Goal: Task Accomplishment & Management: Use online tool/utility

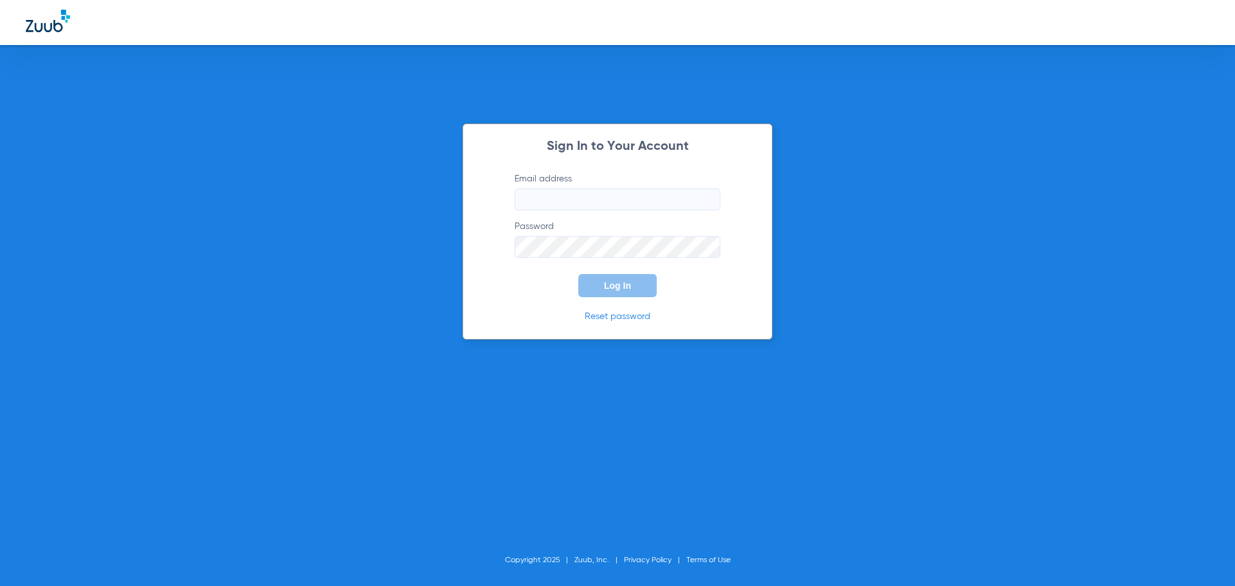
type input "jamie.zari@bluetreedental.com"
click at [624, 295] on button "Log In" at bounding box center [617, 285] width 78 height 23
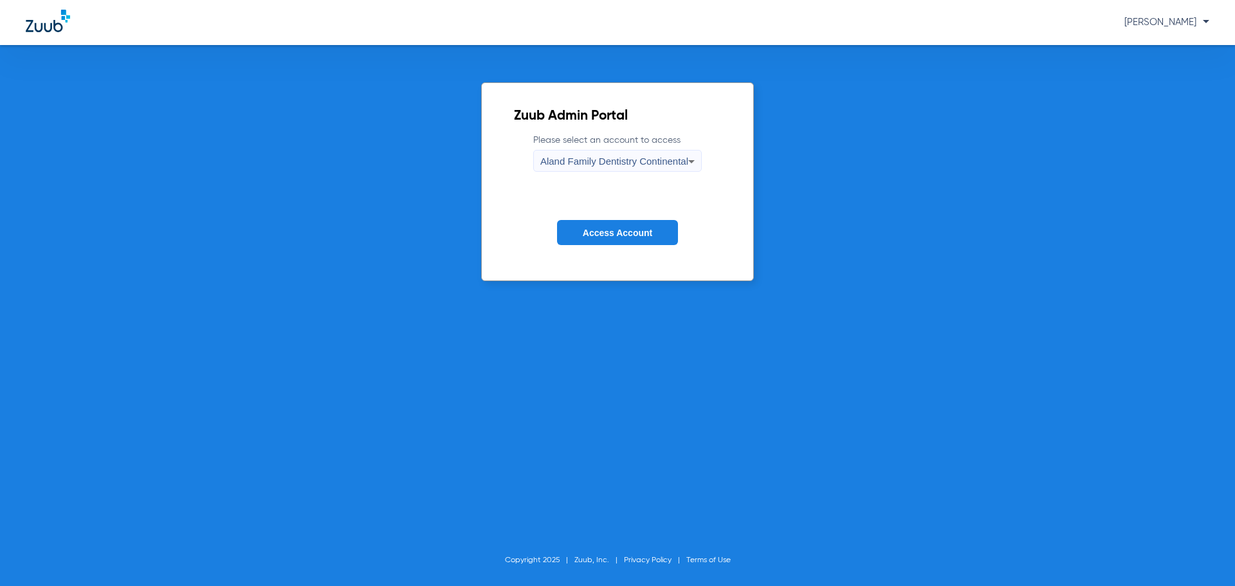
drag, startPoint x: 1212, startPoint y: 460, endPoint x: 1202, endPoint y: 457, distance: 10.0
click at [1212, 460] on div "Zuub Admin Portal Please select an account to access Aland Family Dentistry Con…" at bounding box center [617, 315] width 1235 height 541
click at [671, 162] on span "Aland Family Dentistry Continental" at bounding box center [614, 161] width 148 height 11
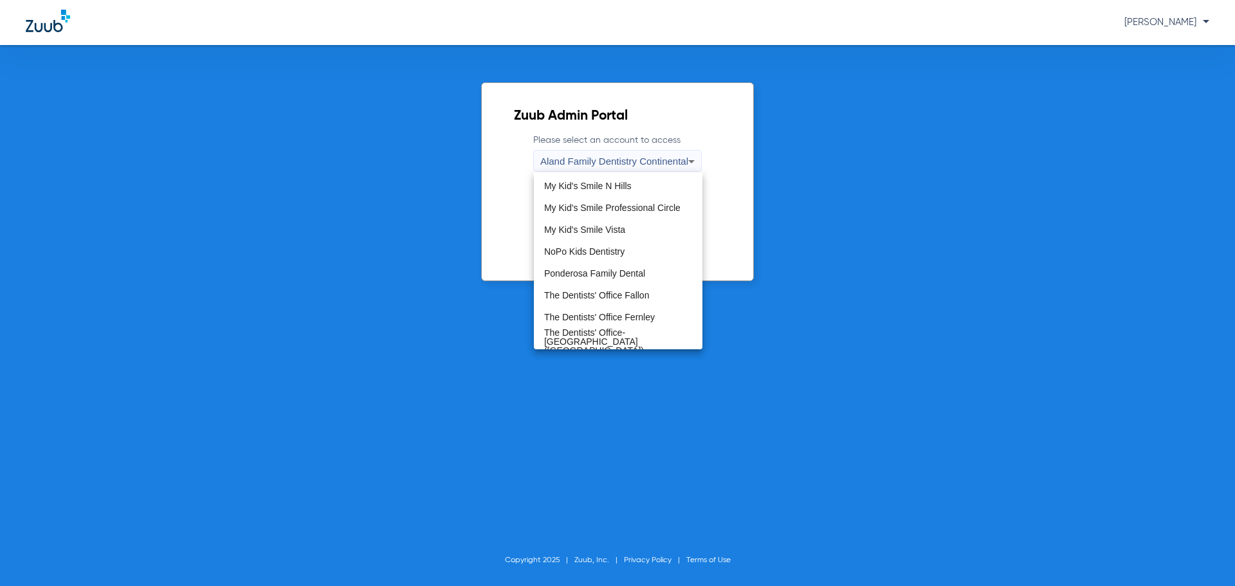
scroll to position [392, 0]
click at [634, 286] on mat-option "The Dentists' Office Fallon" at bounding box center [618, 295] width 168 height 22
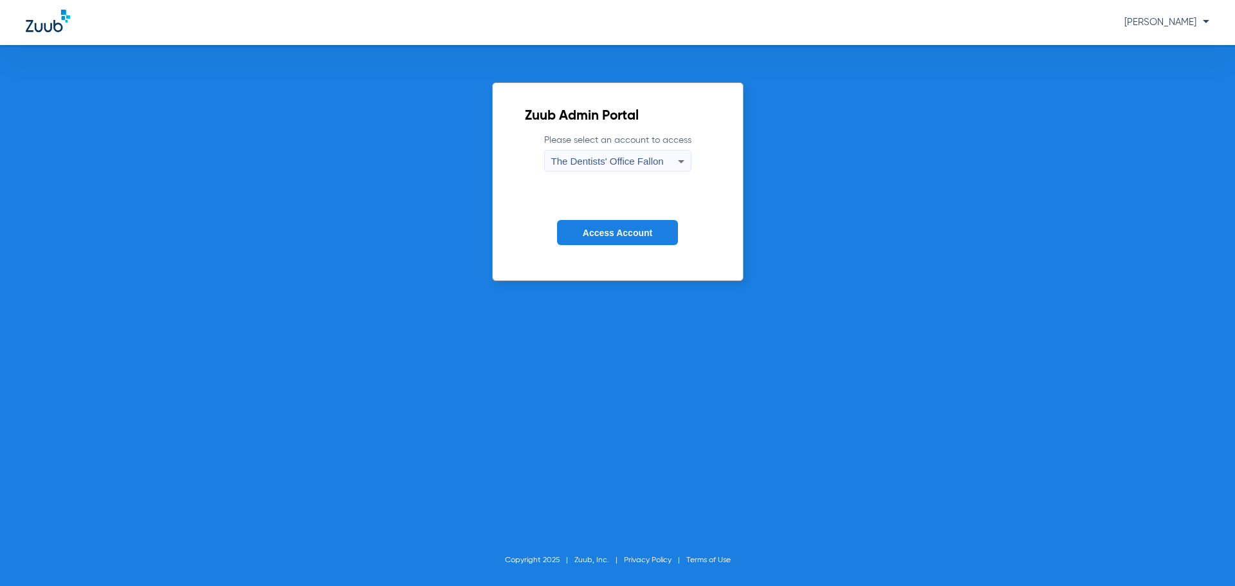
click at [634, 286] on div "Zuub Admin Portal Please select an account to access The Dentists' Office Fallo…" at bounding box center [617, 315] width 1235 height 541
click at [640, 239] on button "Access Account" at bounding box center [617, 232] width 121 height 25
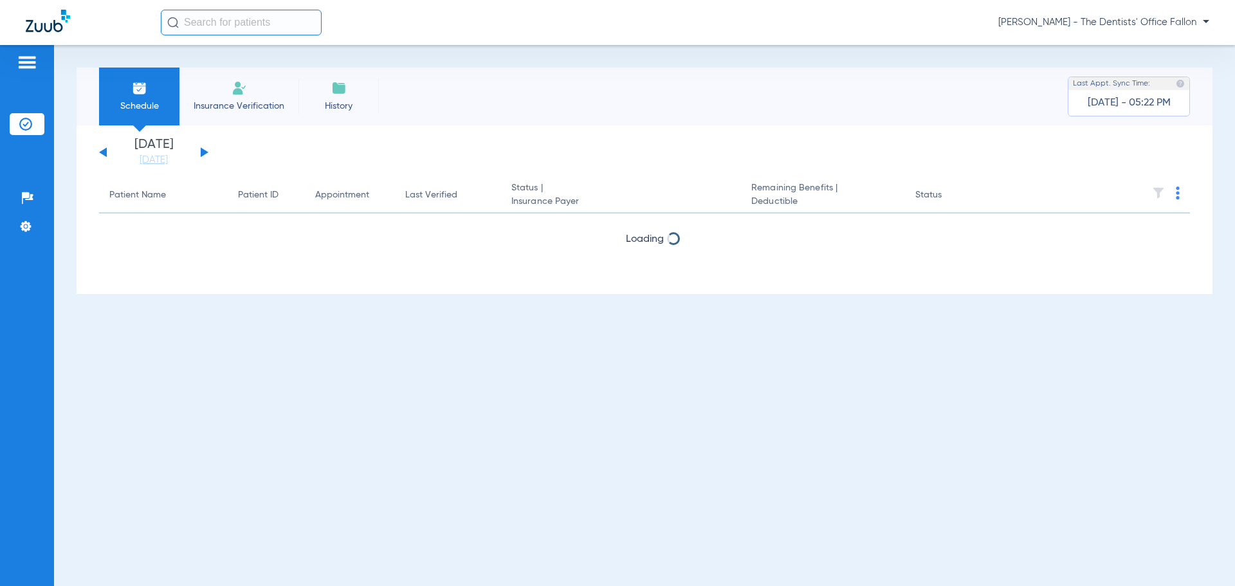
click at [202, 152] on button at bounding box center [205, 152] width 8 height 10
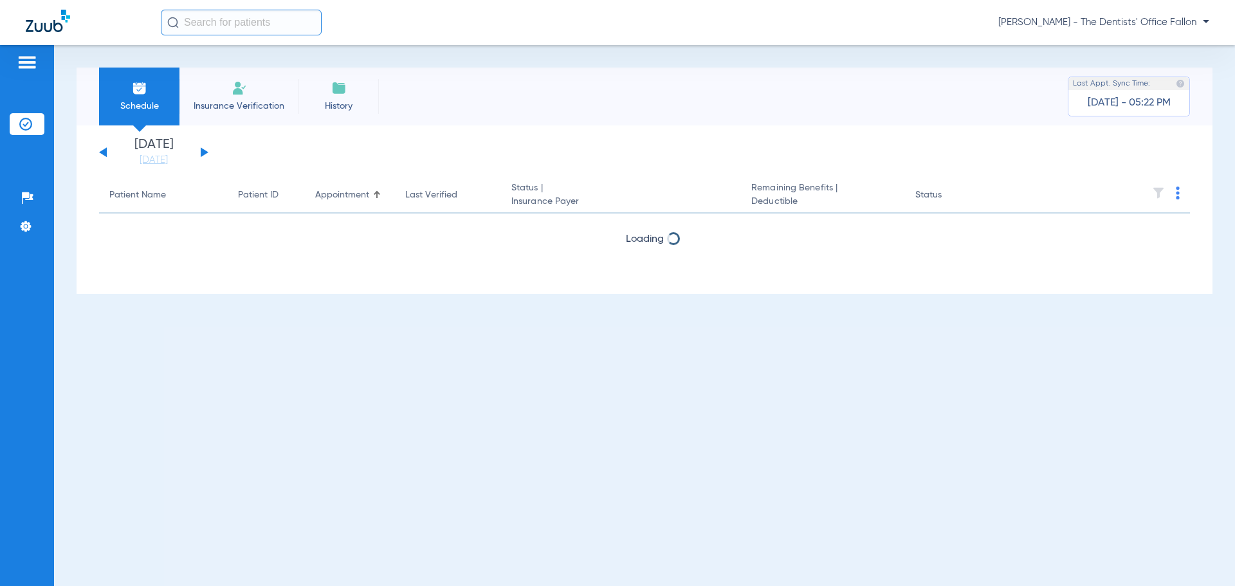
click at [202, 152] on button at bounding box center [205, 152] width 8 height 10
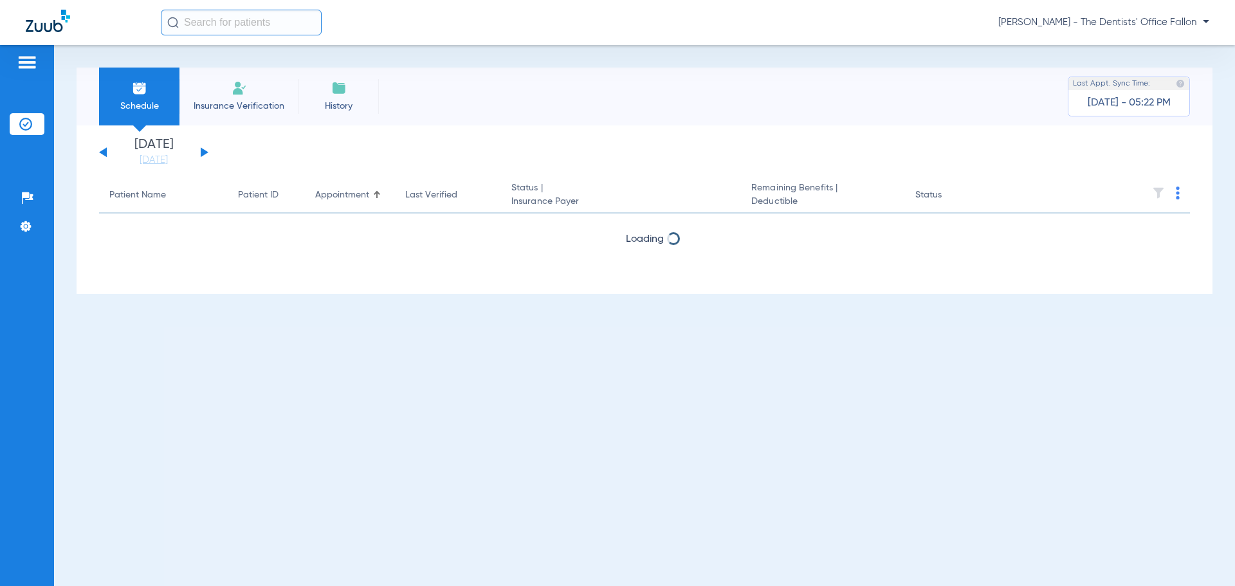
click at [202, 152] on button at bounding box center [205, 152] width 8 height 10
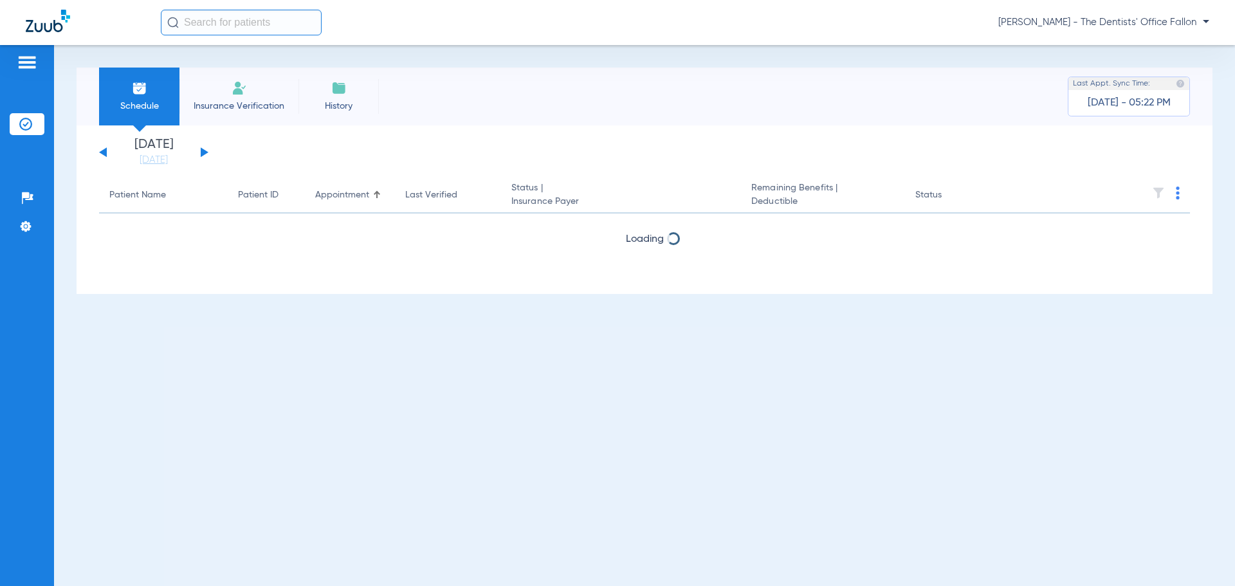
click at [202, 152] on button at bounding box center [205, 152] width 8 height 10
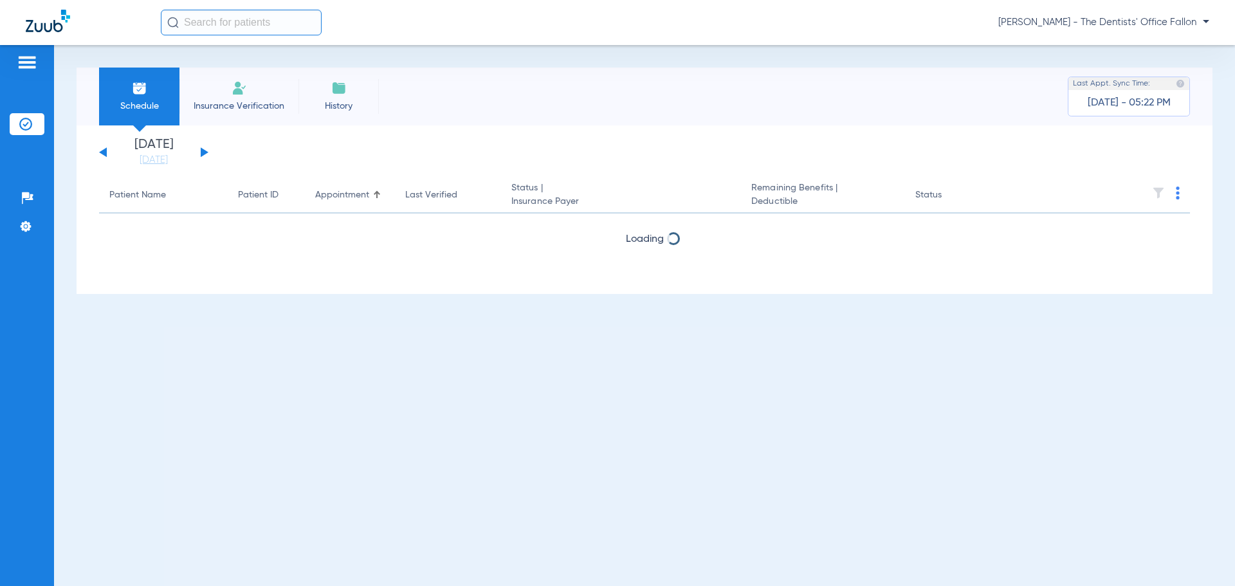
click at [202, 152] on button at bounding box center [205, 152] width 8 height 10
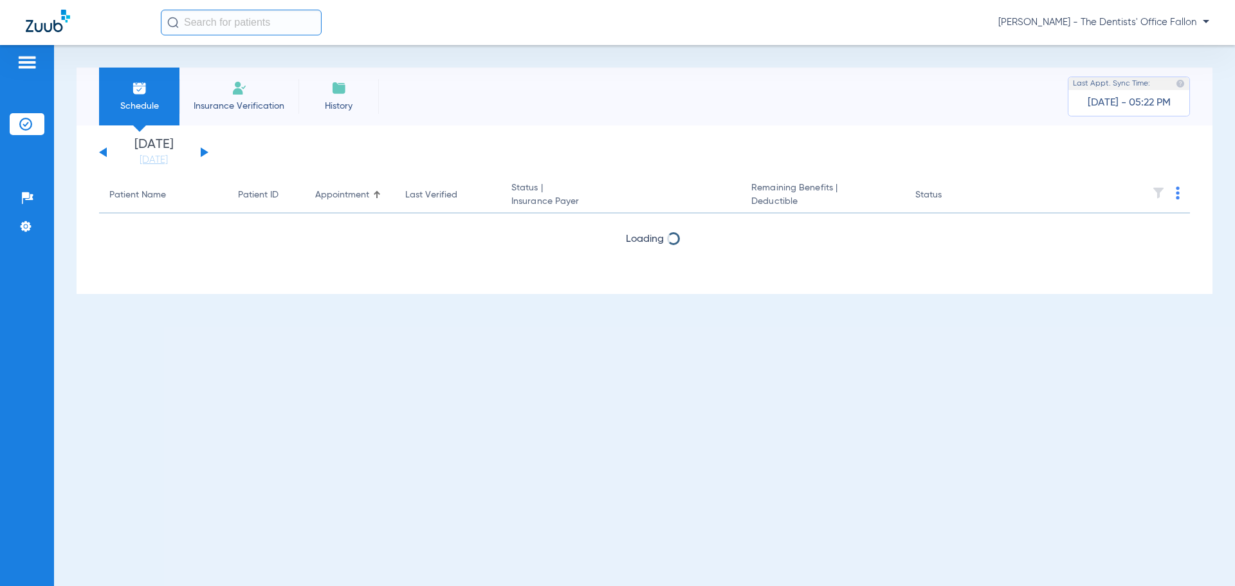
click at [202, 152] on button at bounding box center [205, 152] width 8 height 10
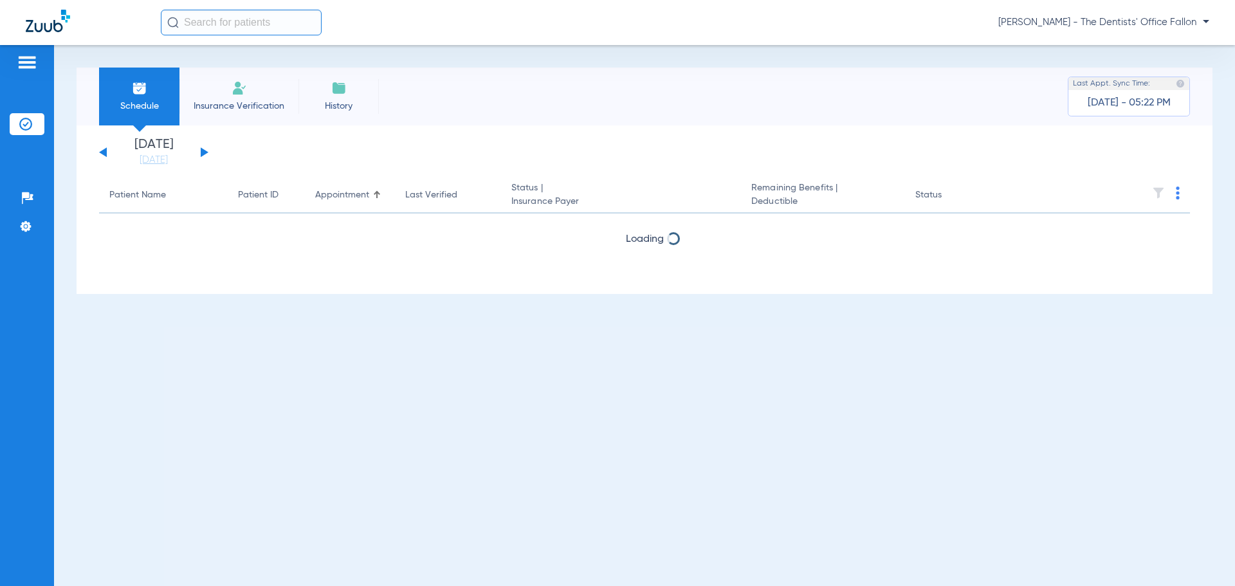
click at [202, 152] on button at bounding box center [205, 152] width 8 height 10
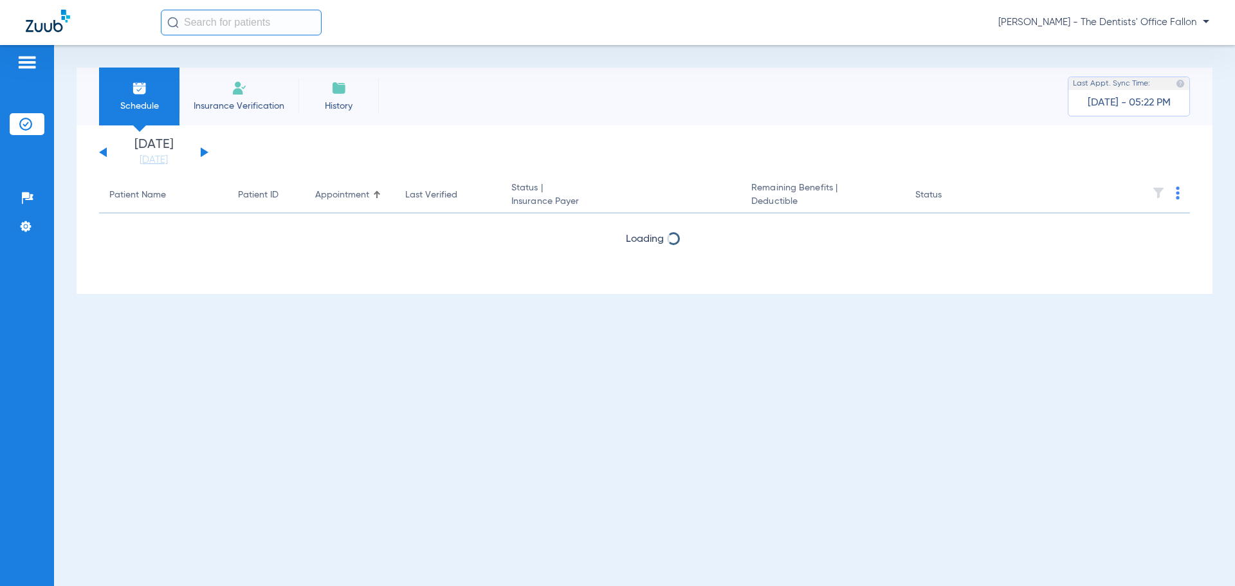
click at [202, 152] on button at bounding box center [205, 152] width 8 height 10
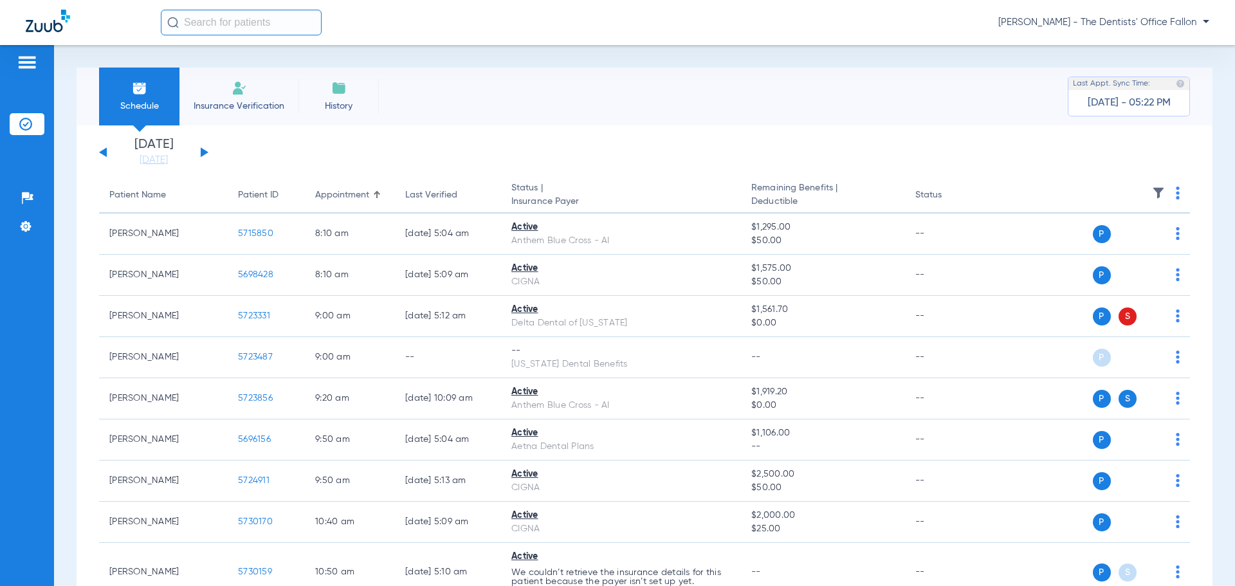
click at [1165, 190] on th at bounding box center [1091, 195] width 199 height 36
click at [1175, 190] on img at bounding box center [1177, 192] width 4 height 13
click at [1121, 251] on button "Verify All" at bounding box center [1118, 244] width 101 height 26
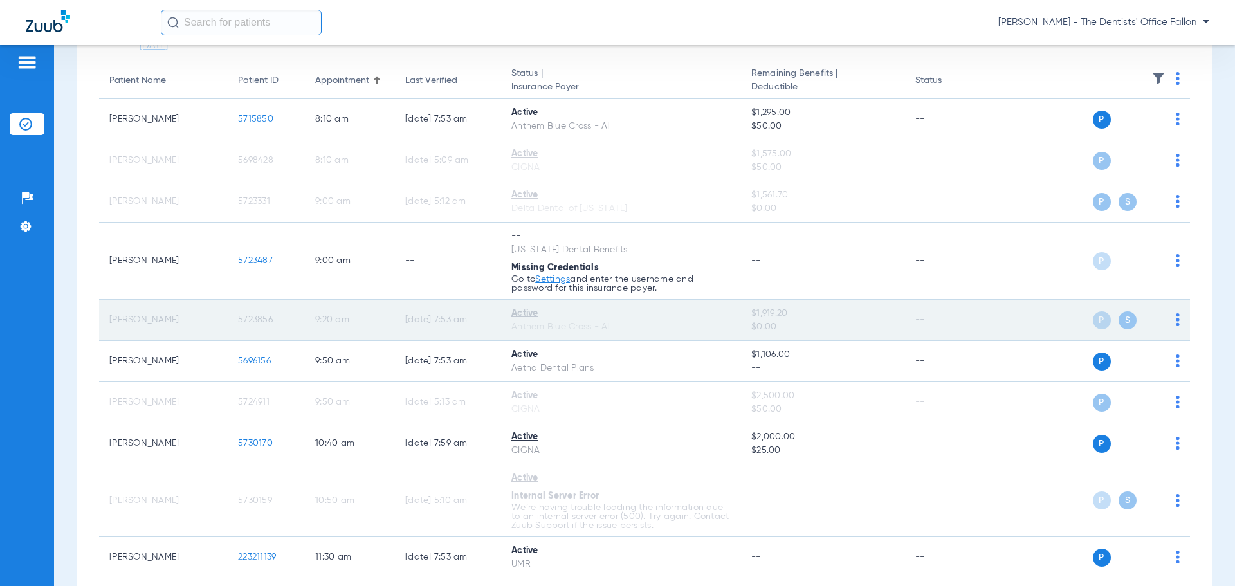
scroll to position [104, 0]
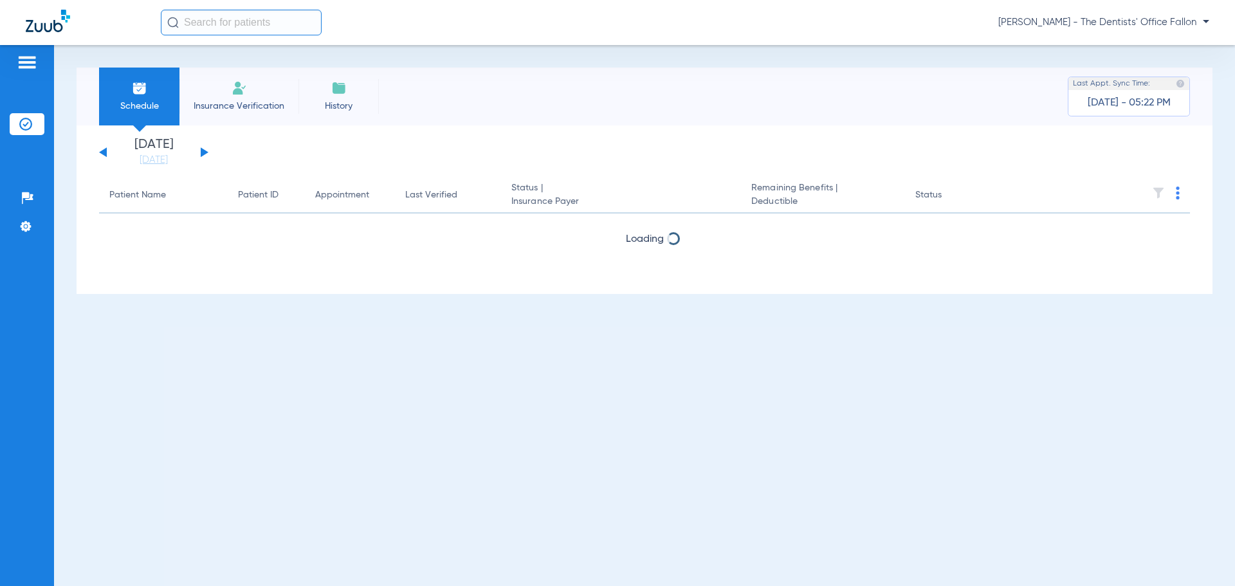
click at [203, 152] on button at bounding box center [205, 152] width 8 height 10
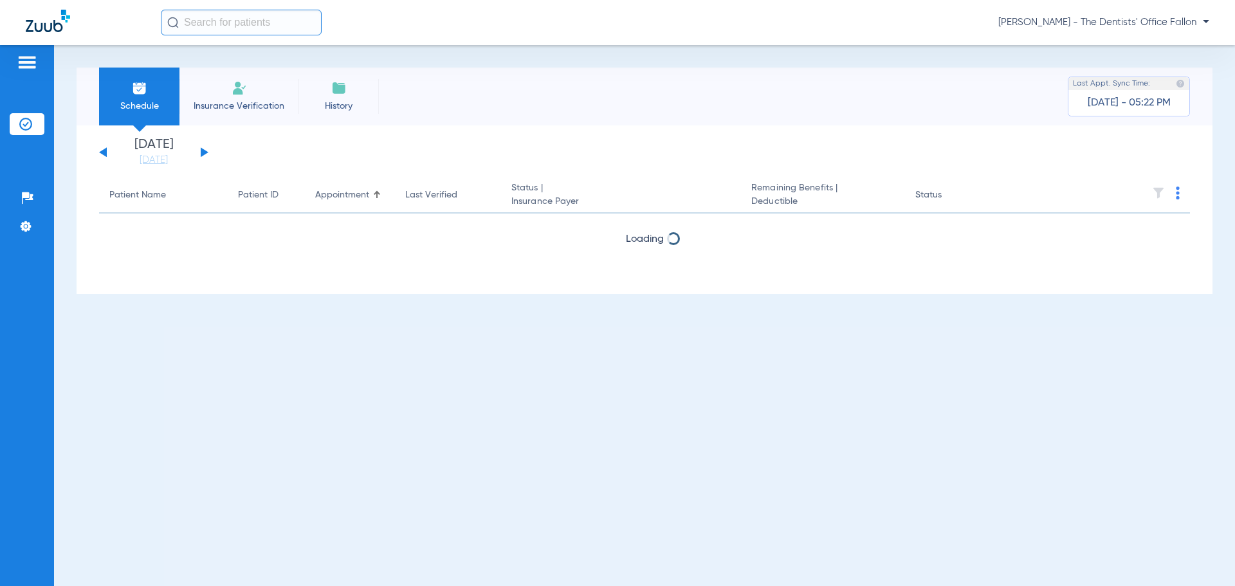
click at [203, 152] on button at bounding box center [205, 152] width 8 height 10
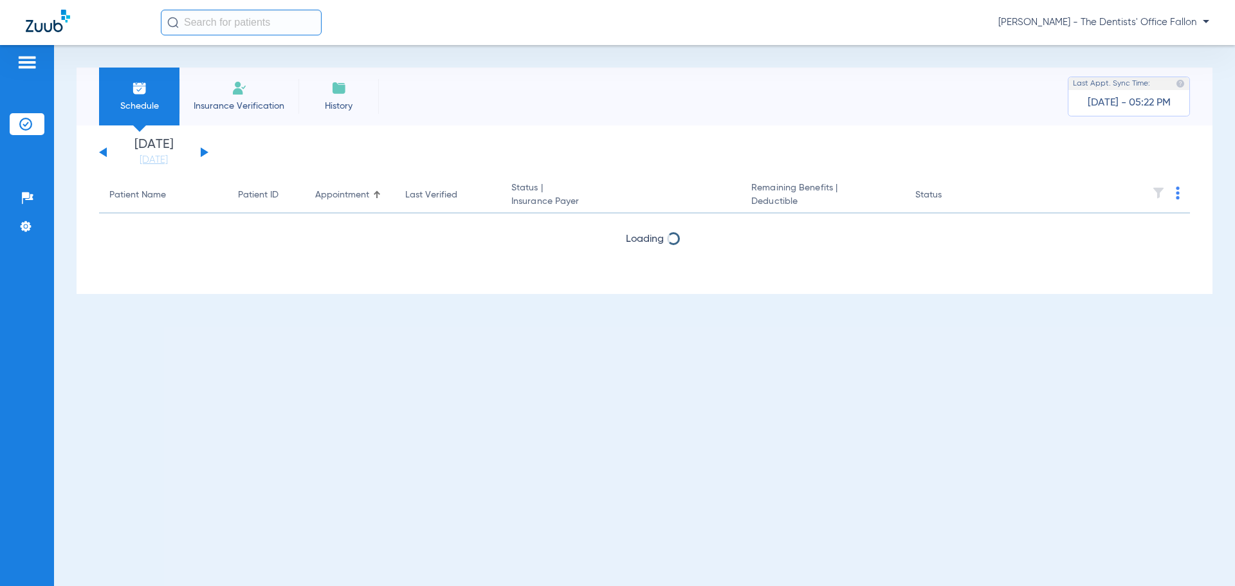
click at [203, 152] on button at bounding box center [205, 152] width 8 height 10
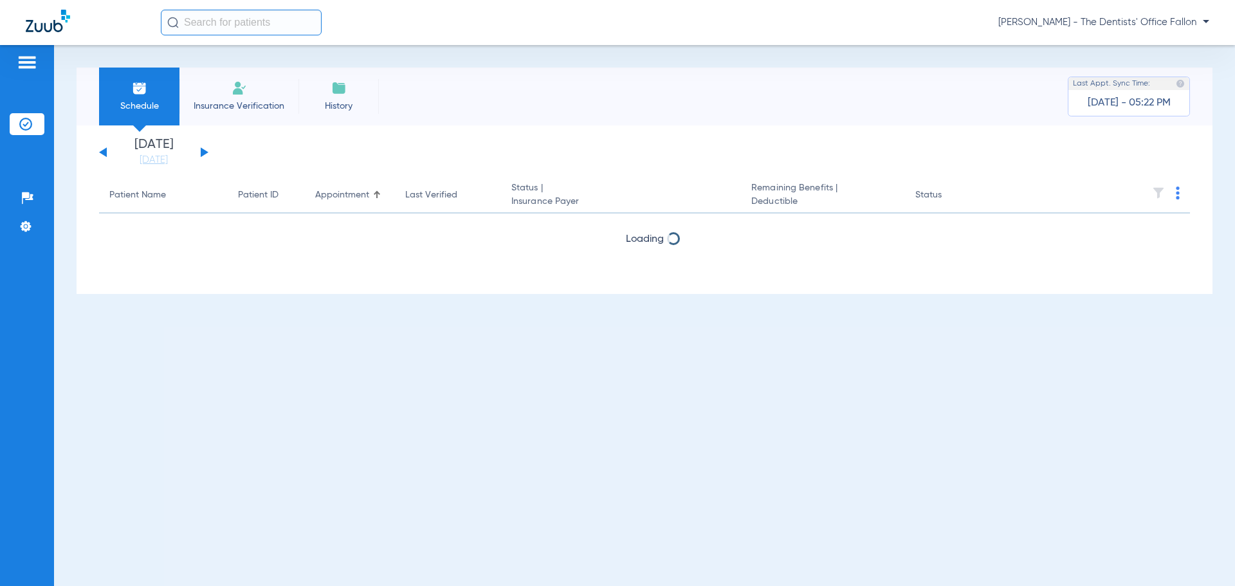
click at [203, 152] on button at bounding box center [205, 152] width 8 height 10
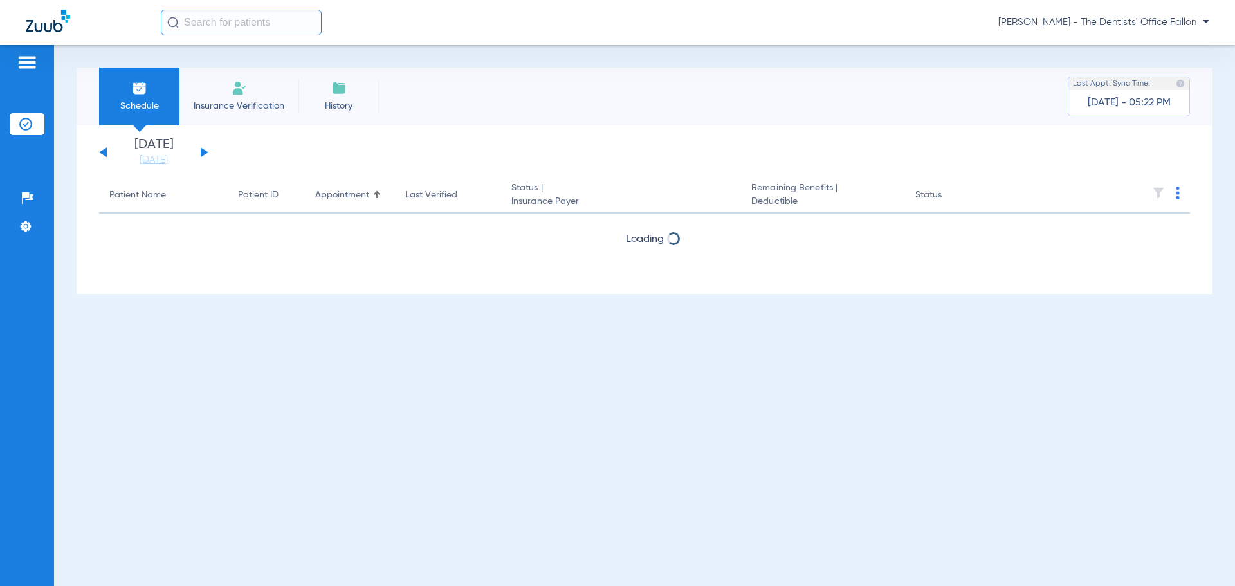
click at [203, 152] on button at bounding box center [205, 152] width 8 height 10
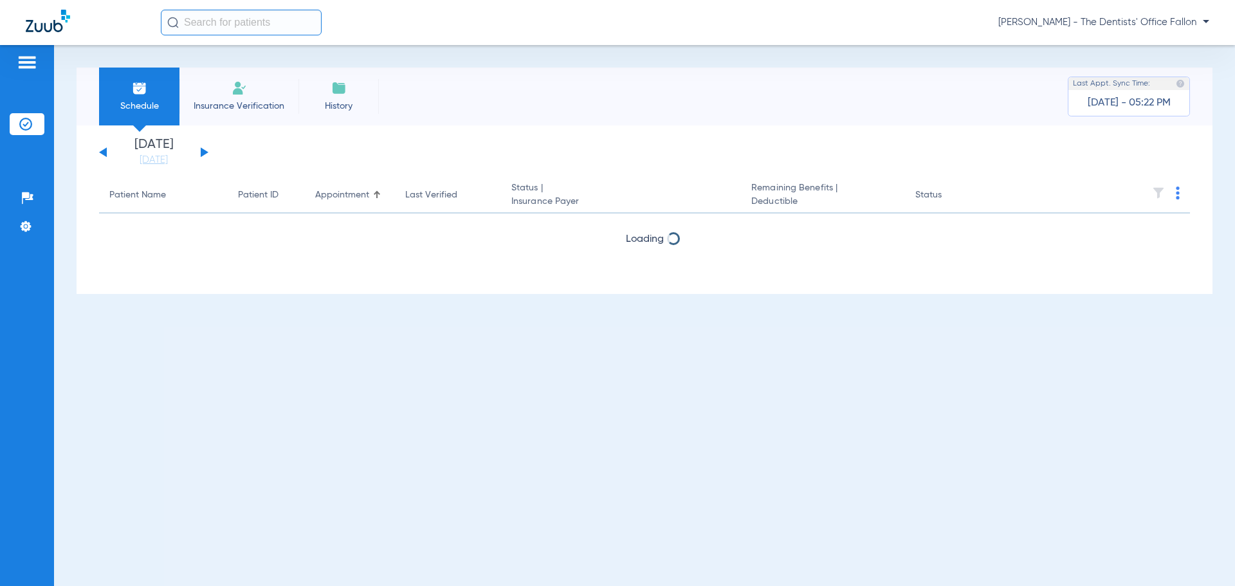
click at [203, 152] on button at bounding box center [205, 152] width 8 height 10
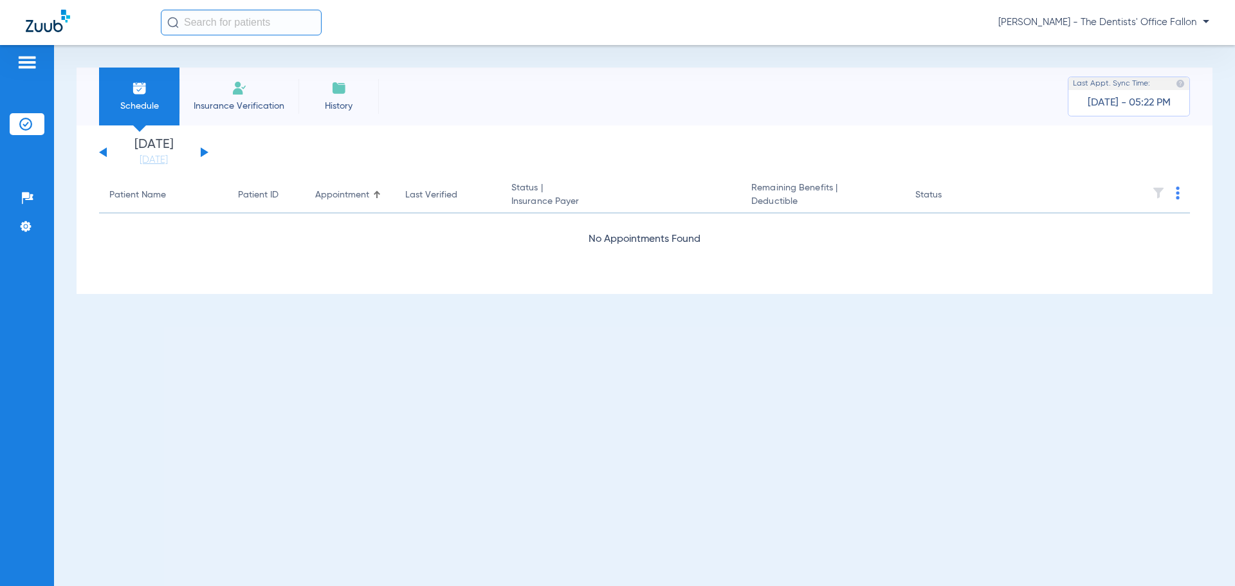
click at [203, 152] on button at bounding box center [205, 152] width 8 height 10
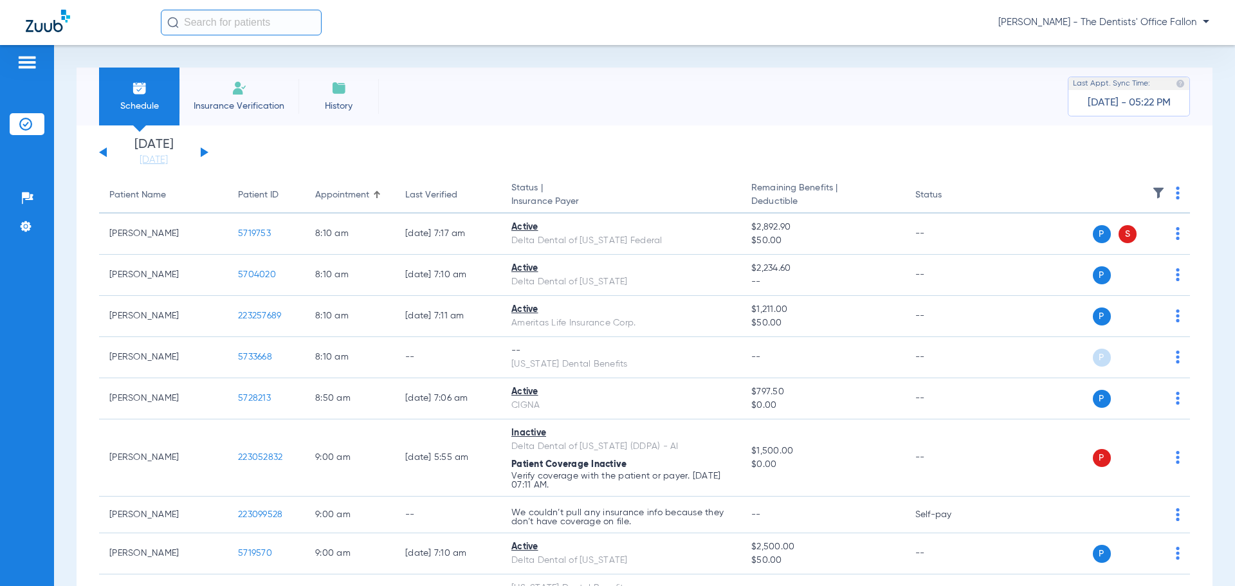
click at [203, 152] on button at bounding box center [205, 152] width 8 height 10
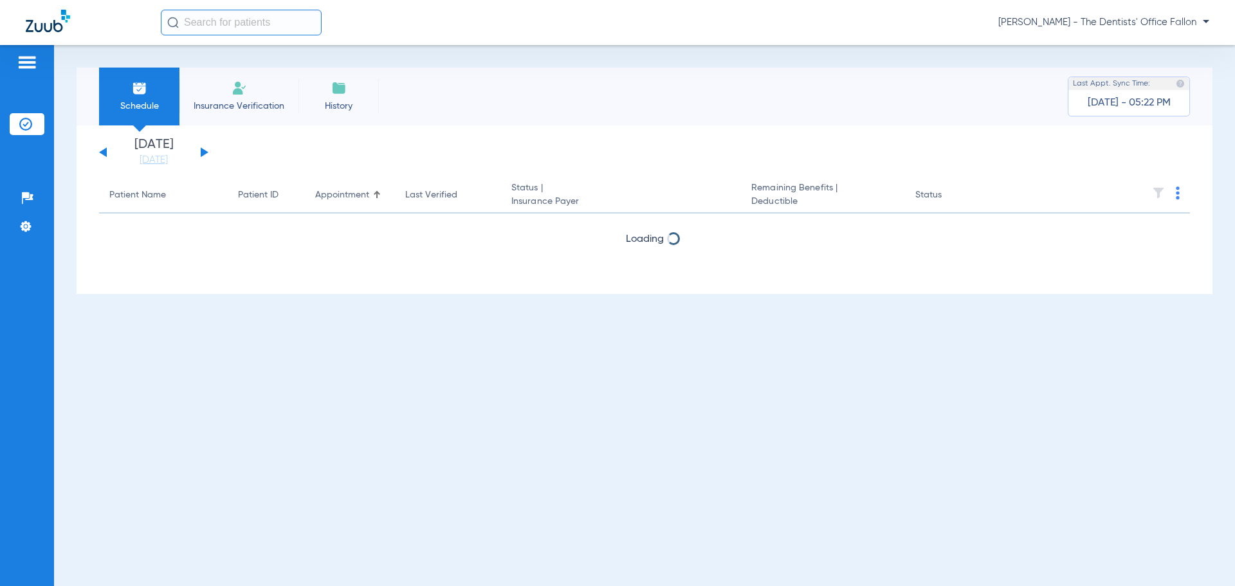
click at [203, 152] on button at bounding box center [205, 152] width 8 height 10
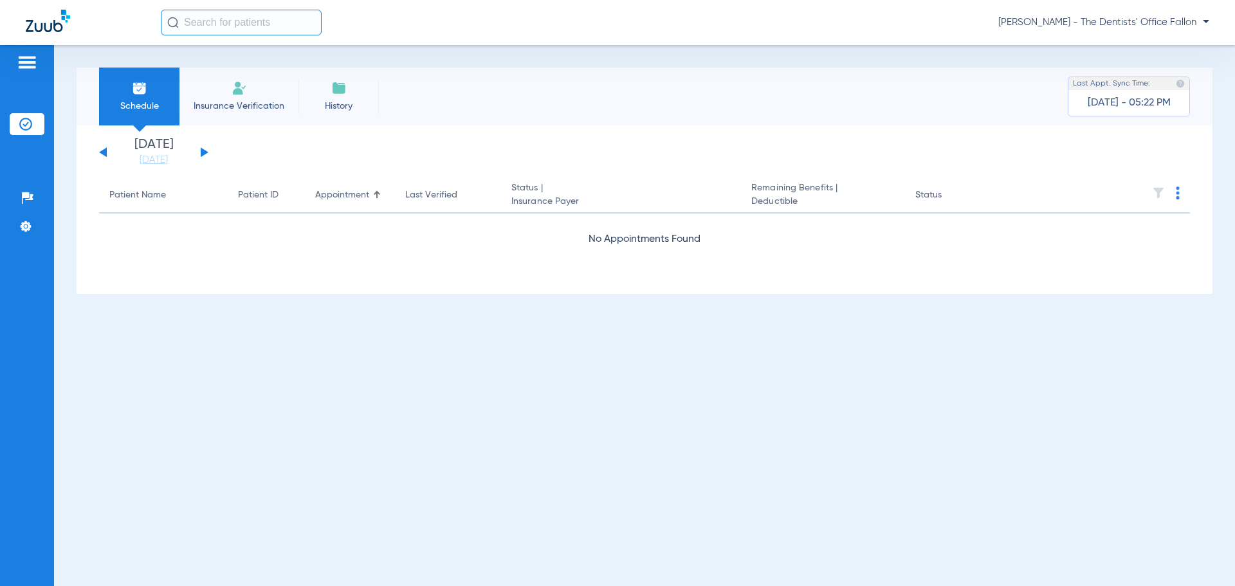
click at [203, 152] on button at bounding box center [205, 152] width 8 height 10
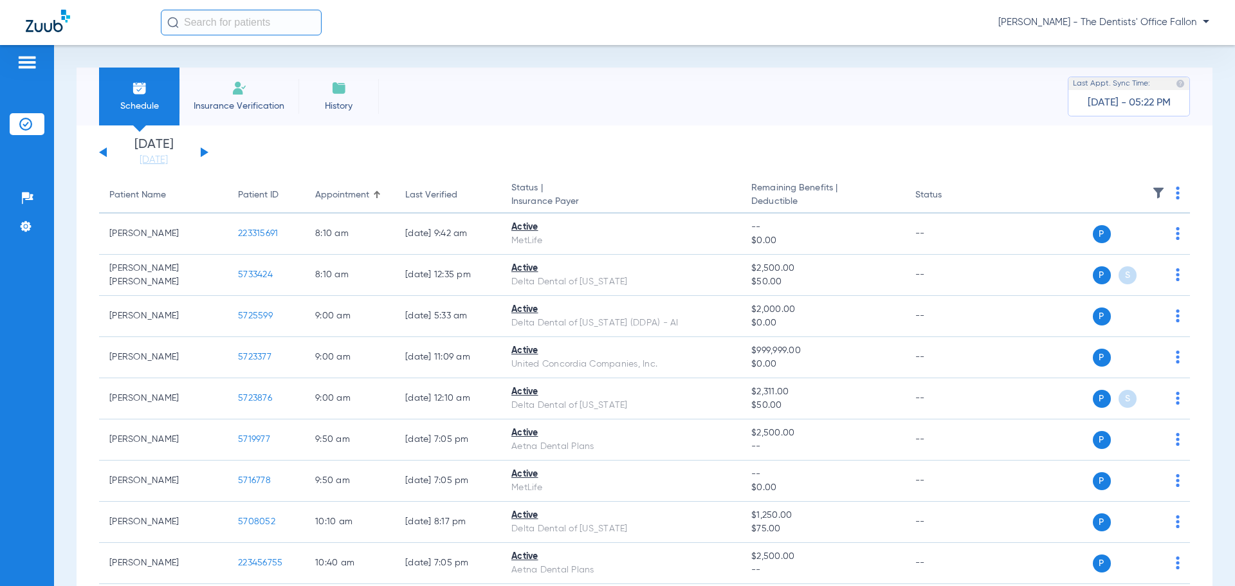
click at [1175, 194] on img at bounding box center [1177, 192] width 4 height 13
click at [1120, 244] on span "Verify All" at bounding box center [1118, 243] width 80 height 9
